Goal: Information Seeking & Learning: Learn about a topic

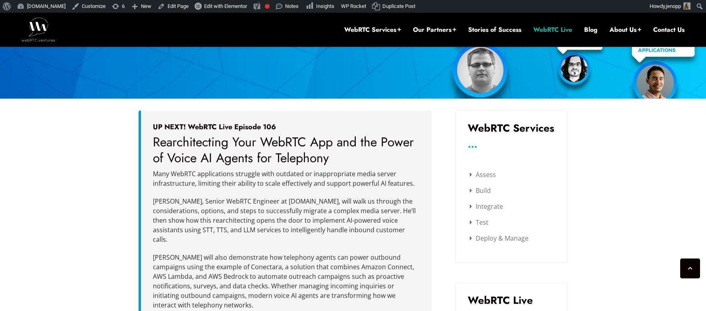
scroll to position [180, 0]
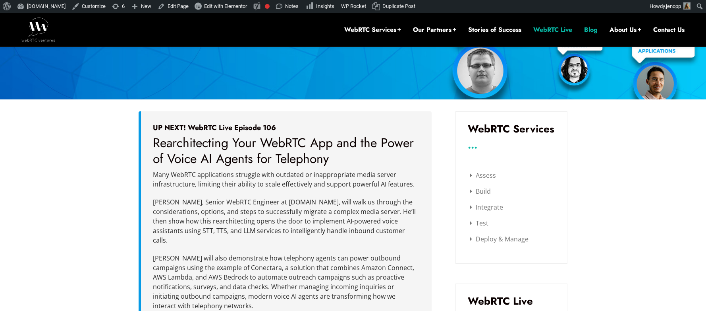
click at [589, 31] on link "Blog" at bounding box center [591, 29] width 14 height 9
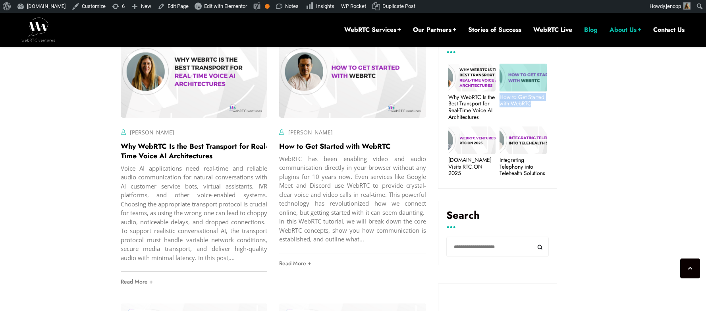
scroll to position [263, 0]
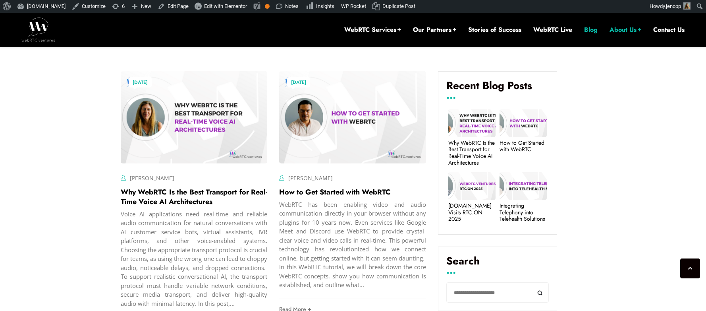
click at [475, 87] on h4 "Recent Blog Posts" at bounding box center [498, 88] width 102 height 18
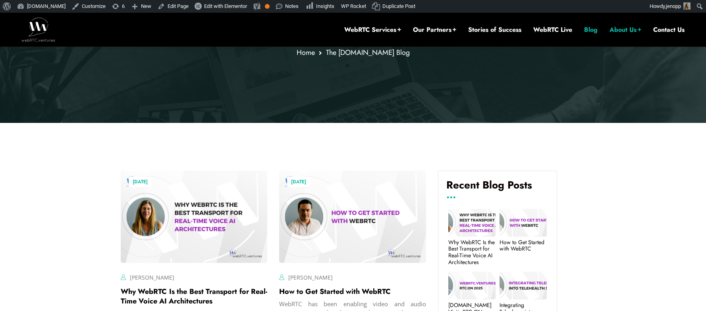
scroll to position [0, 0]
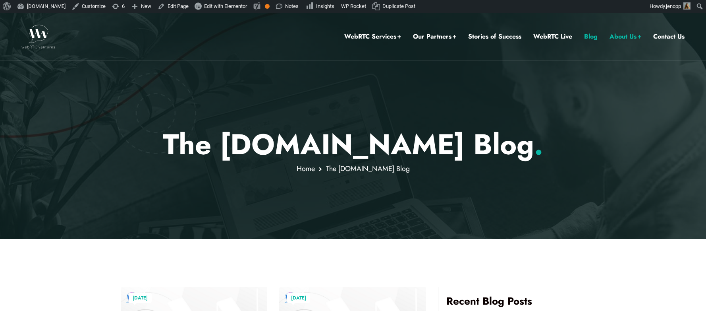
click at [592, 38] on link "Blog" at bounding box center [591, 36] width 14 height 10
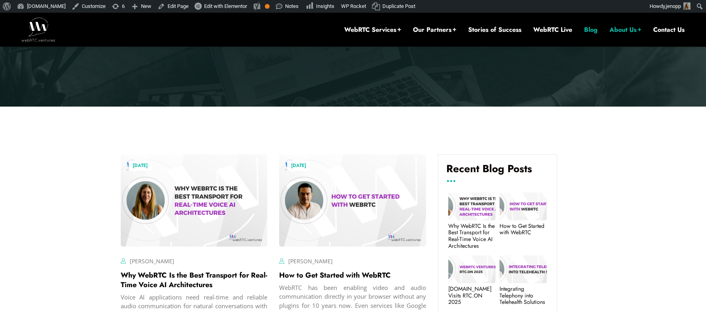
scroll to position [222, 0]
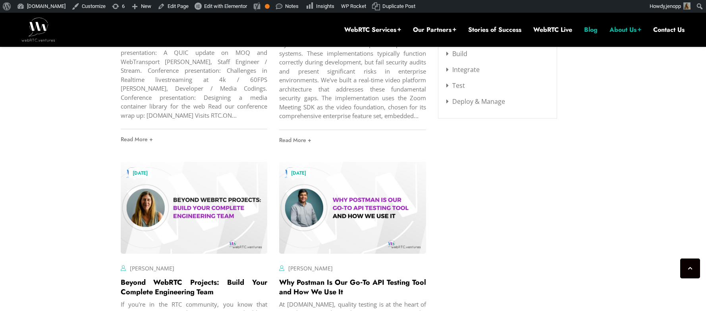
scroll to position [1097, 0]
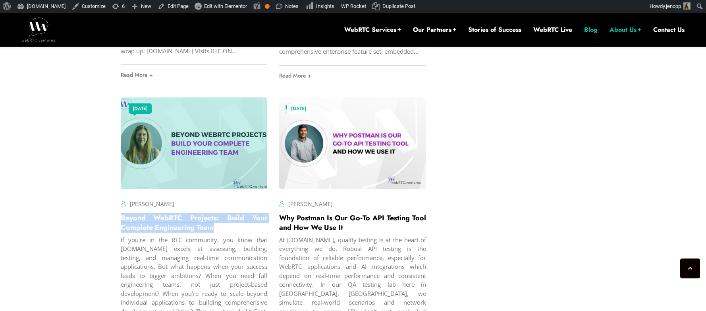
drag, startPoint x: 223, startPoint y: 237, endPoint x: 122, endPoint y: 231, distance: 101.9
click at [122, 231] on h2 "Beyond WebRTC Projects: Build Your Complete Engineering Team" at bounding box center [194, 222] width 147 height 19
copy link "Beyond WebRTC Projects: Build Your Complete Engineering Team"
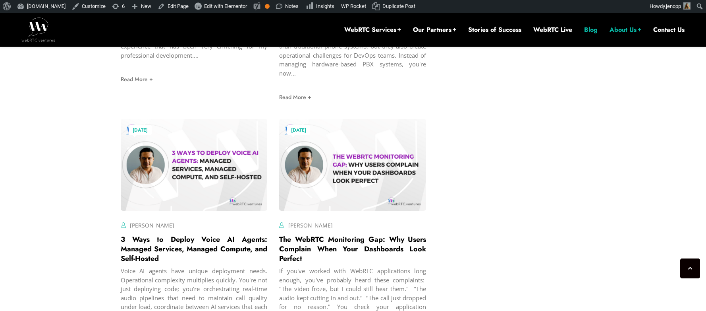
scroll to position [1701, 0]
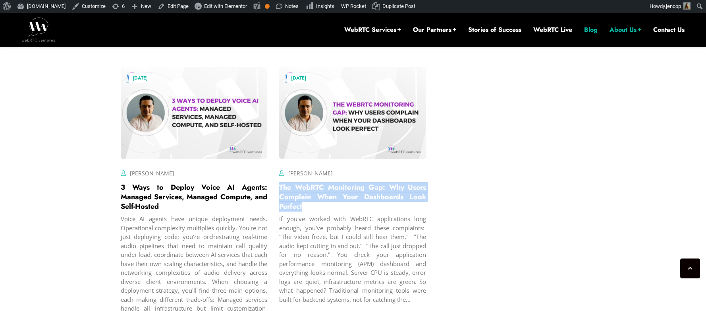
drag, startPoint x: 318, startPoint y: 216, endPoint x: 278, endPoint y: 195, distance: 45.3
click at [278, 195] on div "August 20, 2025 Hector Zelaya Comments Off on The WebRTC Monitoring Gap: Why Us…" at bounding box center [352, 209] width 159 height 296
copy link "The WebRTC Monitoring Gap: Why Users Complain When Your Dashboards Look Perfect"
